Goal: Task Accomplishment & Management: Complete application form

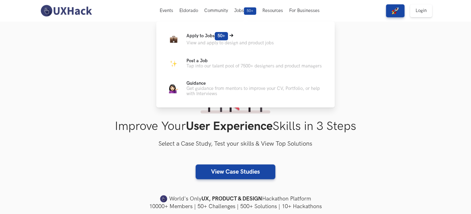
click at [211, 40] on p "View and apply to design and product jobs" at bounding box center [229, 42] width 87 height 5
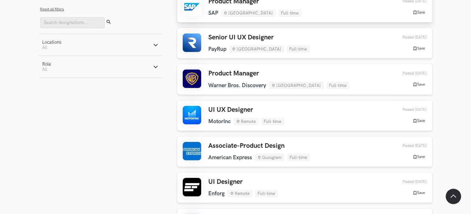
scroll to position [338, 0]
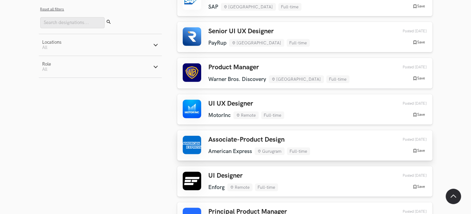
click at [226, 143] on h3 "Associate-Product Design" at bounding box center [258, 140] width 101 height 8
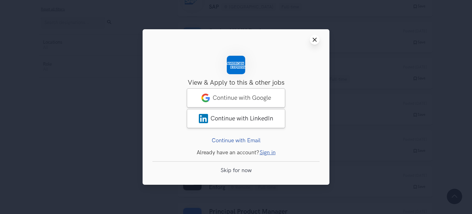
click at [313, 37] on icon "Close modal window" at bounding box center [314, 39] width 5 height 5
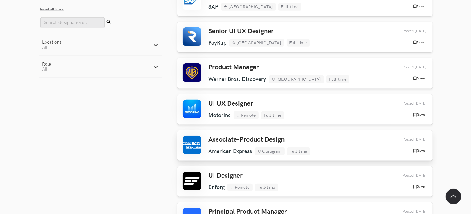
click at [218, 140] on h3 "Associate-Product Design" at bounding box center [258, 140] width 101 height 8
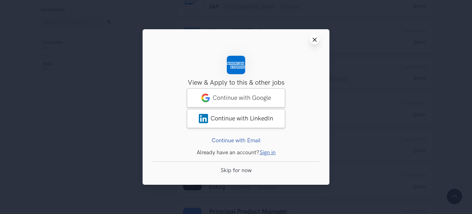
click at [318, 40] on button "Close modal window" at bounding box center [315, 40] width 10 height 10
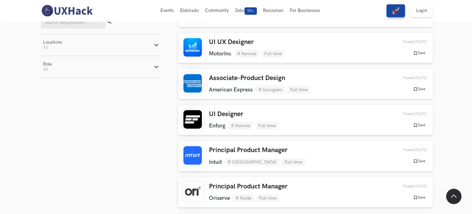
scroll to position [369, 0]
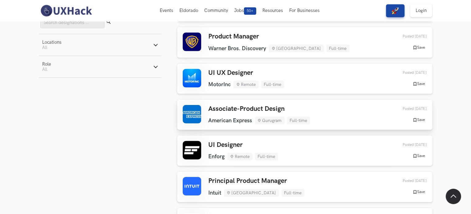
click at [229, 109] on h3 "Associate-Product Design" at bounding box center [258, 109] width 101 height 8
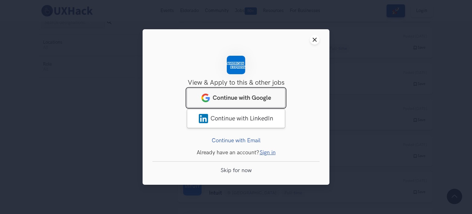
click at [250, 97] on span "Continue with Google" at bounding box center [242, 97] width 58 height 7
